Goal: Check status: Check status

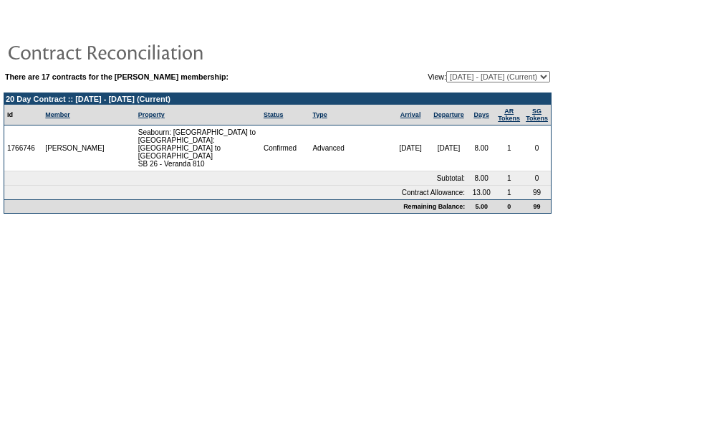
click at [502, 75] on select "[DATE] - [DATE] [DATE] - [DATE] [DATE] - [DATE] [DATE] - [DATE] [DATE] - [DATE]…" at bounding box center [498, 76] width 104 height 11
select select "120347"
click at [446, 71] on select "[DATE] - [DATE] [DATE] - [DATE] [DATE] - [DATE] [DATE] - [DATE] [DATE] - [DATE]…" at bounding box center [498, 76] width 104 height 11
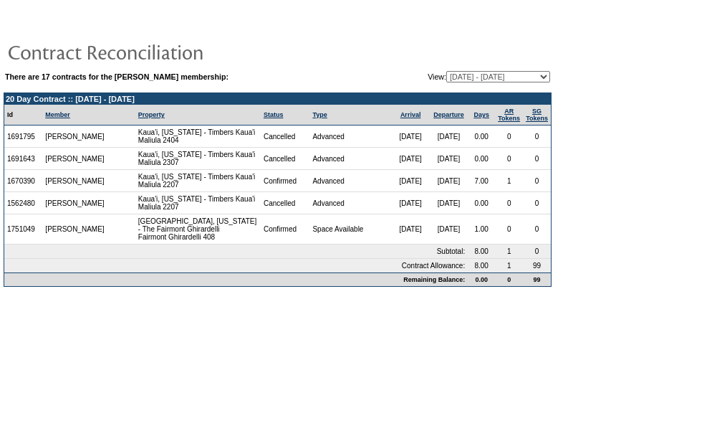
click at [499, 74] on select "[DATE] - [DATE] [DATE] - [DATE] [DATE] - [DATE] [DATE] - [DATE] [DATE] - [DATE]…" at bounding box center [498, 76] width 104 height 11
select select "125901"
click at [446, 71] on select "[DATE] - [DATE] [DATE] - [DATE] [DATE] - [DATE] [DATE] - [DATE] [DATE] - [DATE]…" at bounding box center [498, 76] width 104 height 11
